Goal: Check status: Check status

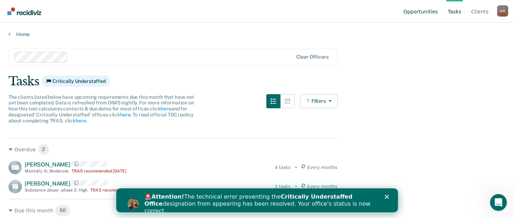
click at [416, 12] on link "Opportunities" at bounding box center [420, 11] width 37 height 23
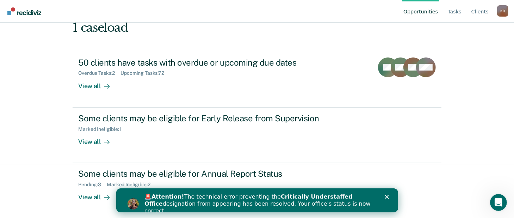
scroll to position [54, 0]
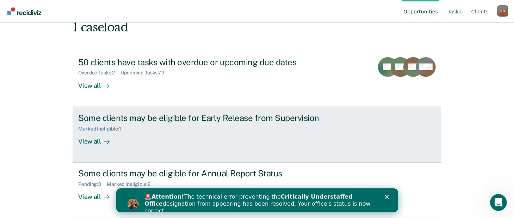
click at [85, 141] on div "View all" at bounding box center [97, 139] width 39 height 14
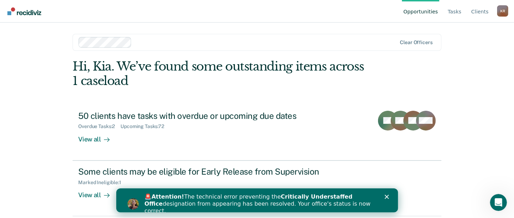
scroll to position [54, 0]
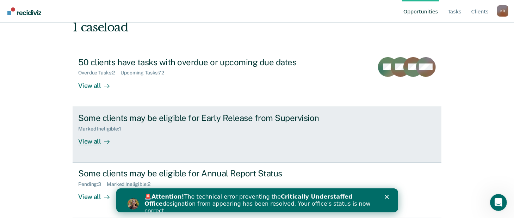
click at [90, 141] on div "View all" at bounding box center [97, 139] width 39 height 14
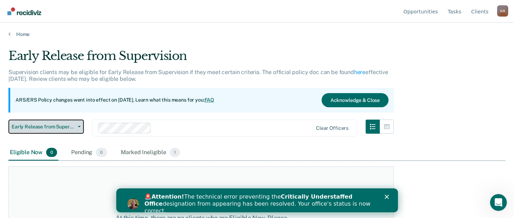
click at [79, 126] on icon "button" at bounding box center [79, 126] width 3 height 1
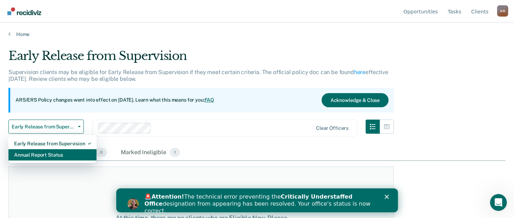
click at [43, 156] on div "Annual Report Status" at bounding box center [52, 154] width 77 height 11
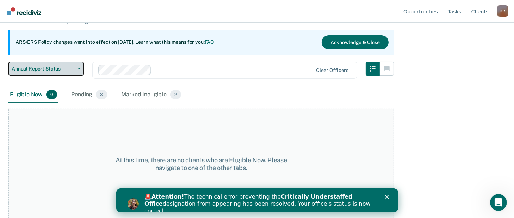
scroll to position [59, 0]
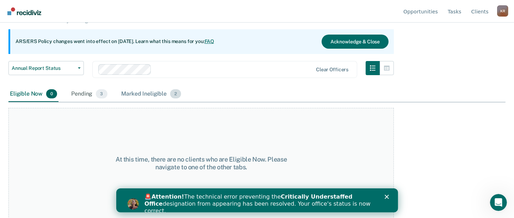
click at [135, 93] on div "Marked Ineligible 2" at bounding box center [151, 94] width 63 height 16
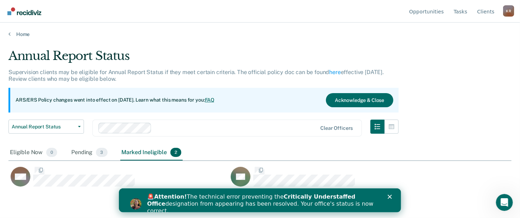
scroll to position [111, 498]
